Goal: Transaction & Acquisition: Purchase product/service

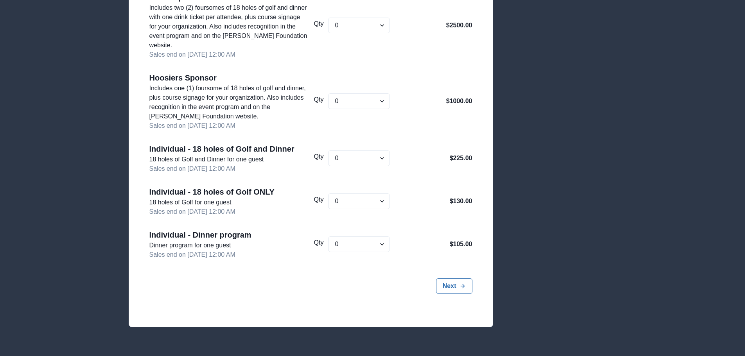
scroll to position [302, 0]
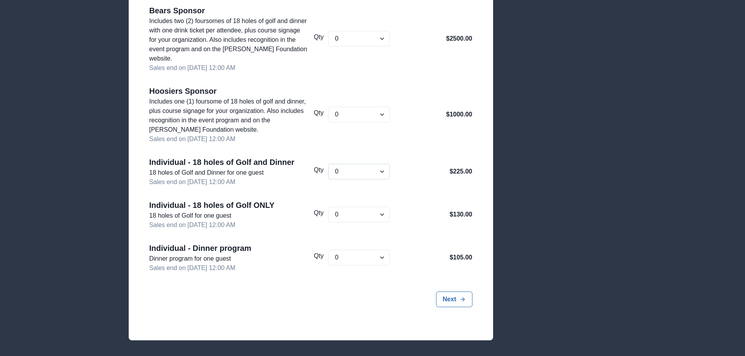
click at [377, 175] on select "0 1 2 3 4 5 6 7 8 9 10" at bounding box center [359, 172] width 62 height 16
select select "1"
click at [329, 164] on select "0 1 2 3 4 5 6 7 8 9 10" at bounding box center [359, 172] width 62 height 16
click at [453, 297] on button "Next" at bounding box center [454, 300] width 36 height 16
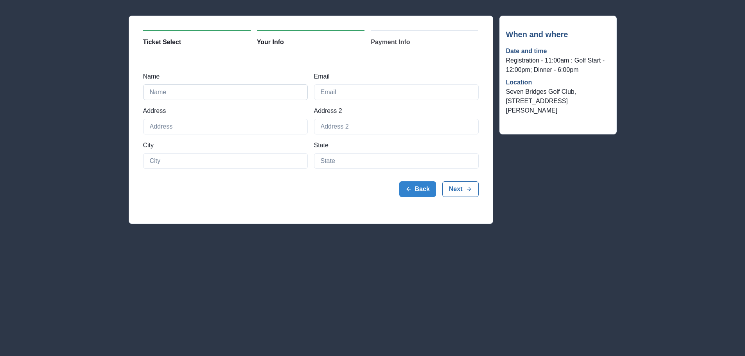
click at [221, 97] on input "Name" at bounding box center [225, 93] width 165 height 16
type input "Robert Hult"
type input "rjhult3@gmail.com"
type input "513 Buckingham Pl"
type input "Downers Grove"
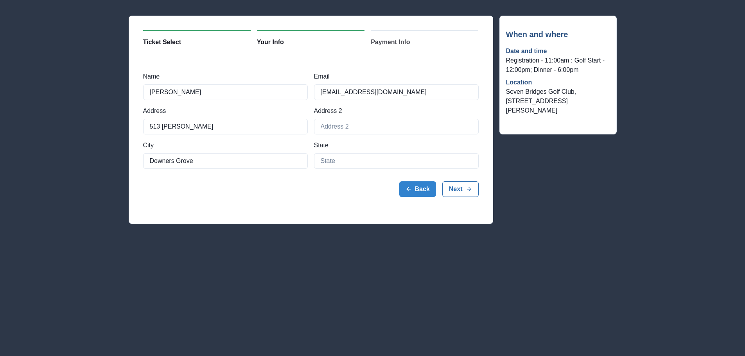
type input "IL"
click at [449, 191] on button "Next" at bounding box center [460, 190] width 36 height 16
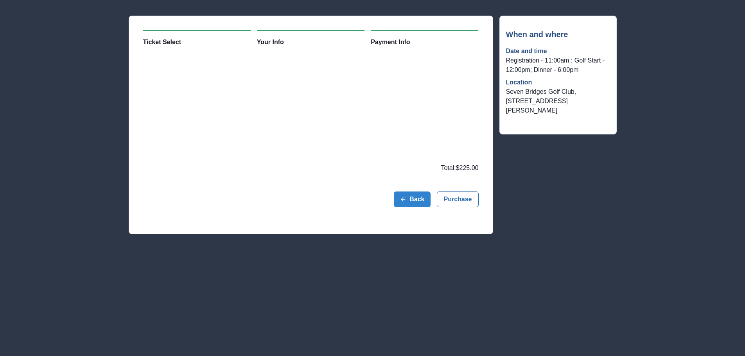
scroll to position [0, 0]
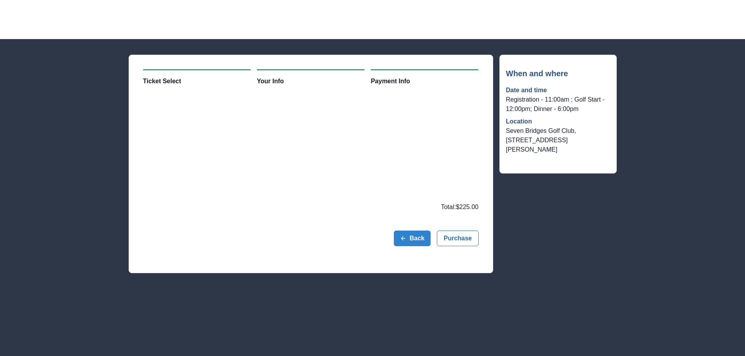
click at [312, 218] on div "Back Purchase" at bounding box center [311, 238] width 336 height 41
click at [456, 238] on button "Purchase" at bounding box center [457, 239] width 41 height 16
